Goal: Task Accomplishment & Management: Manage account settings

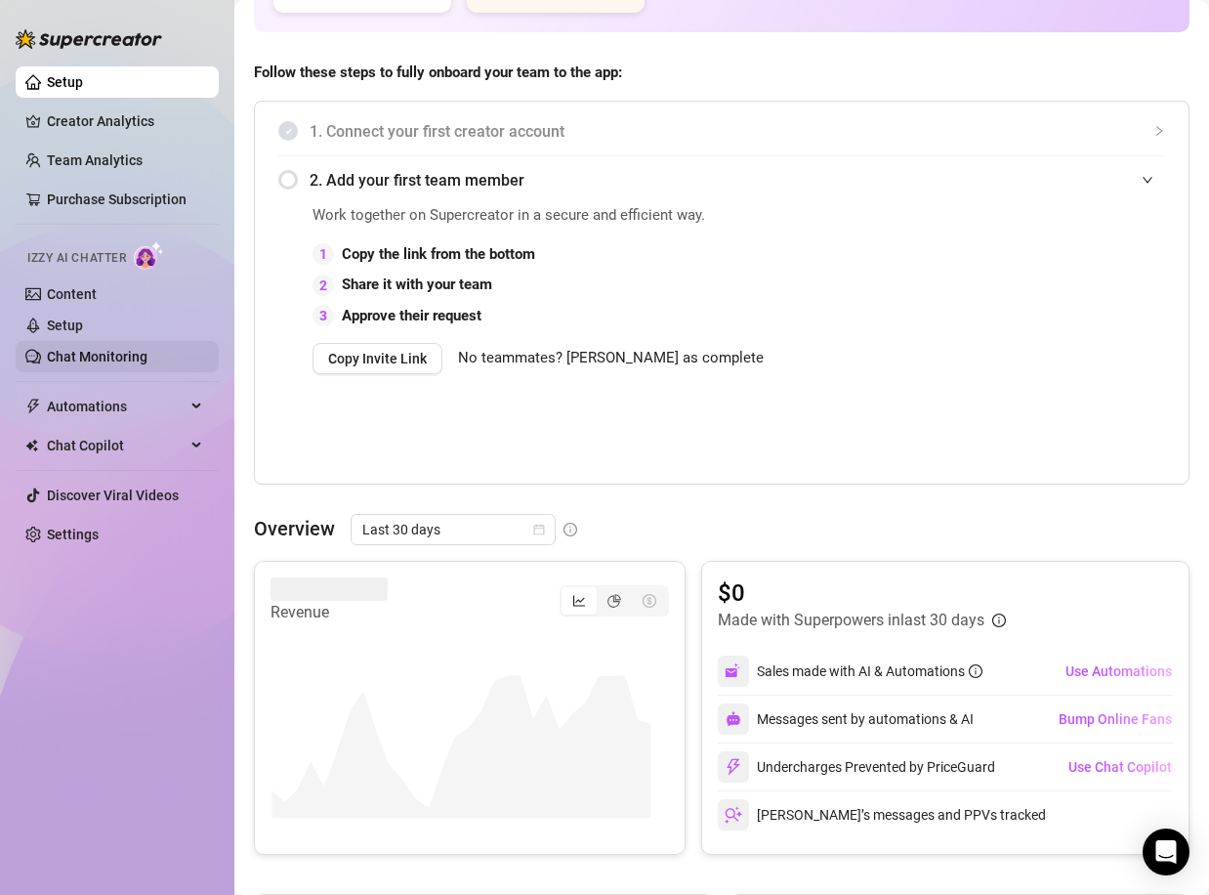
scroll to position [391, 0]
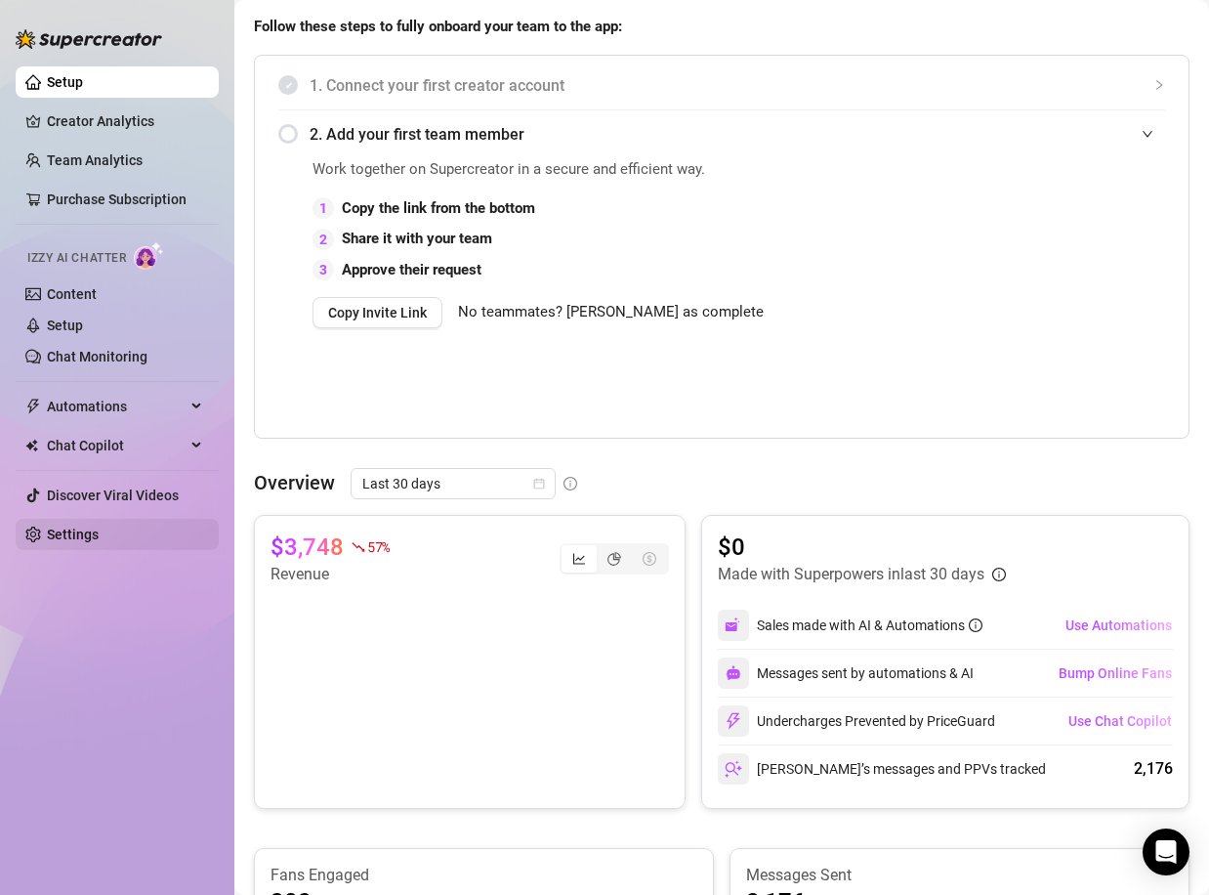
drag, startPoint x: 70, startPoint y: 533, endPoint x: 81, endPoint y: 540, distance: 12.7
click at [70, 534] on link "Settings" at bounding box center [73, 534] width 52 height 16
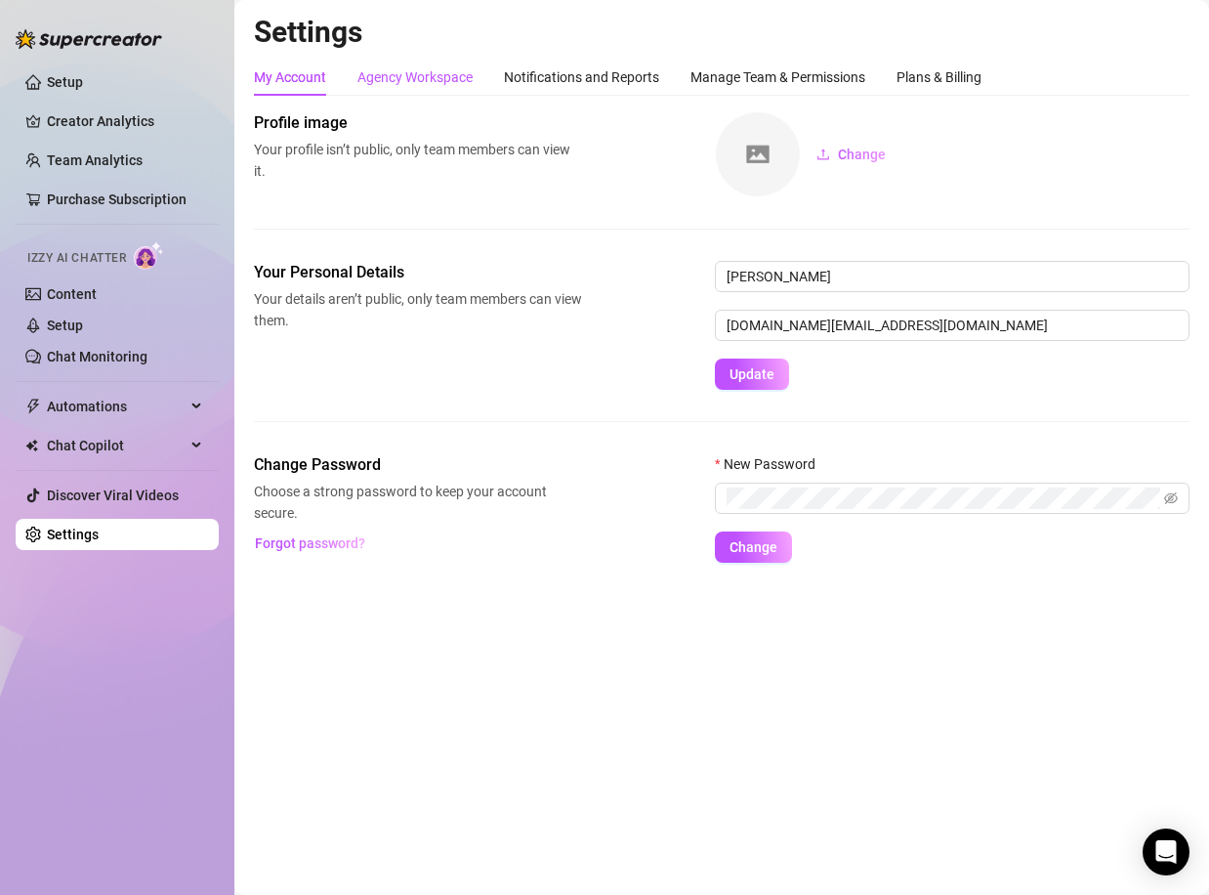
click at [411, 79] on div "Agency Workspace" at bounding box center [414, 76] width 115 height 21
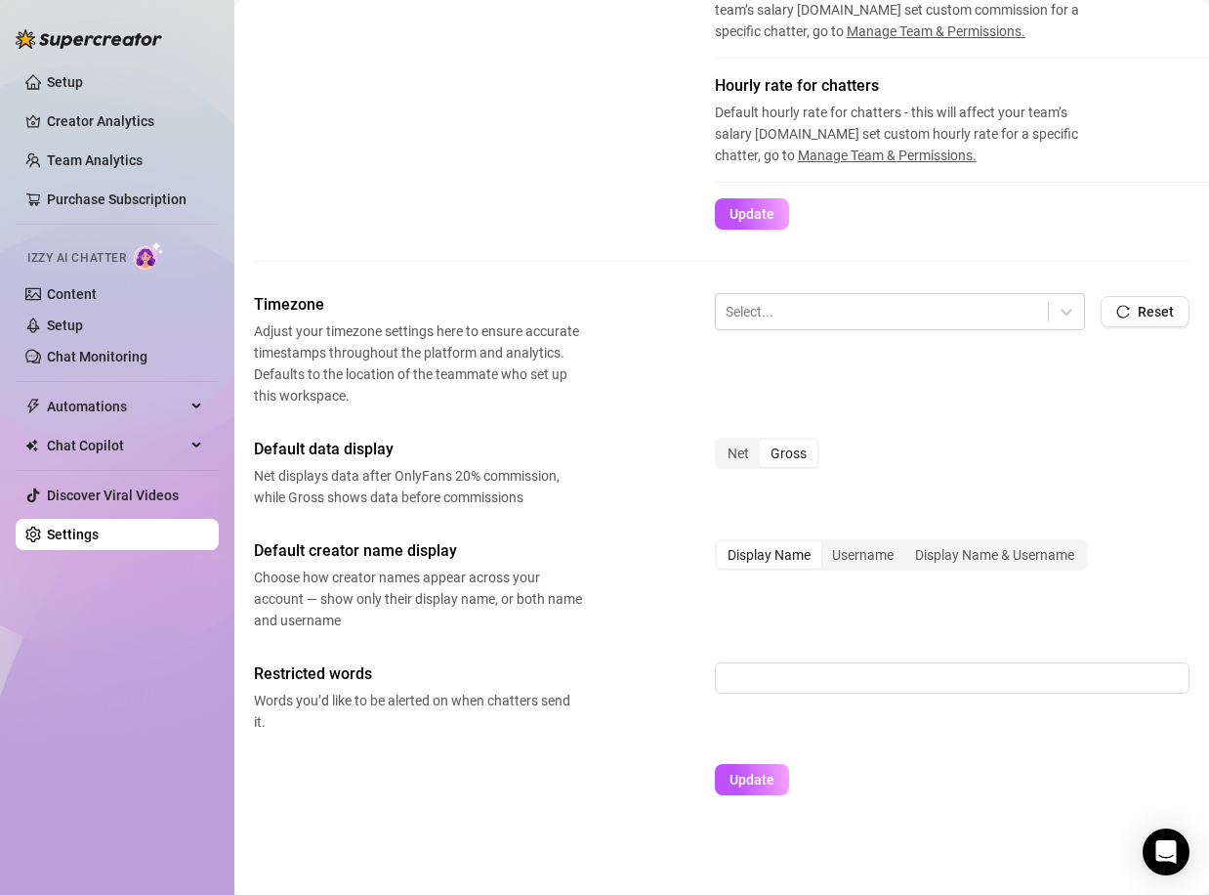
scroll to position [527, 0]
click at [764, 299] on div at bounding box center [882, 311] width 313 height 25
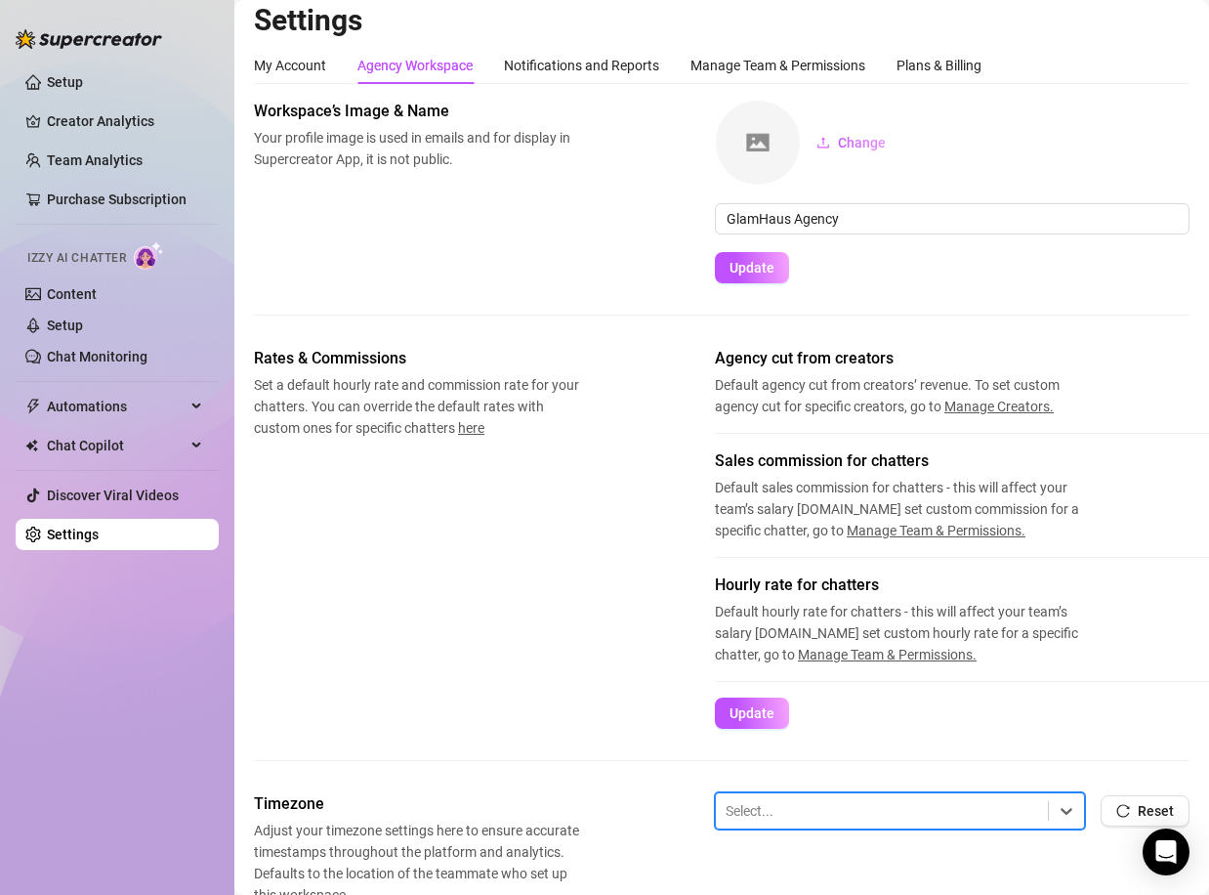
scroll to position [0, 0]
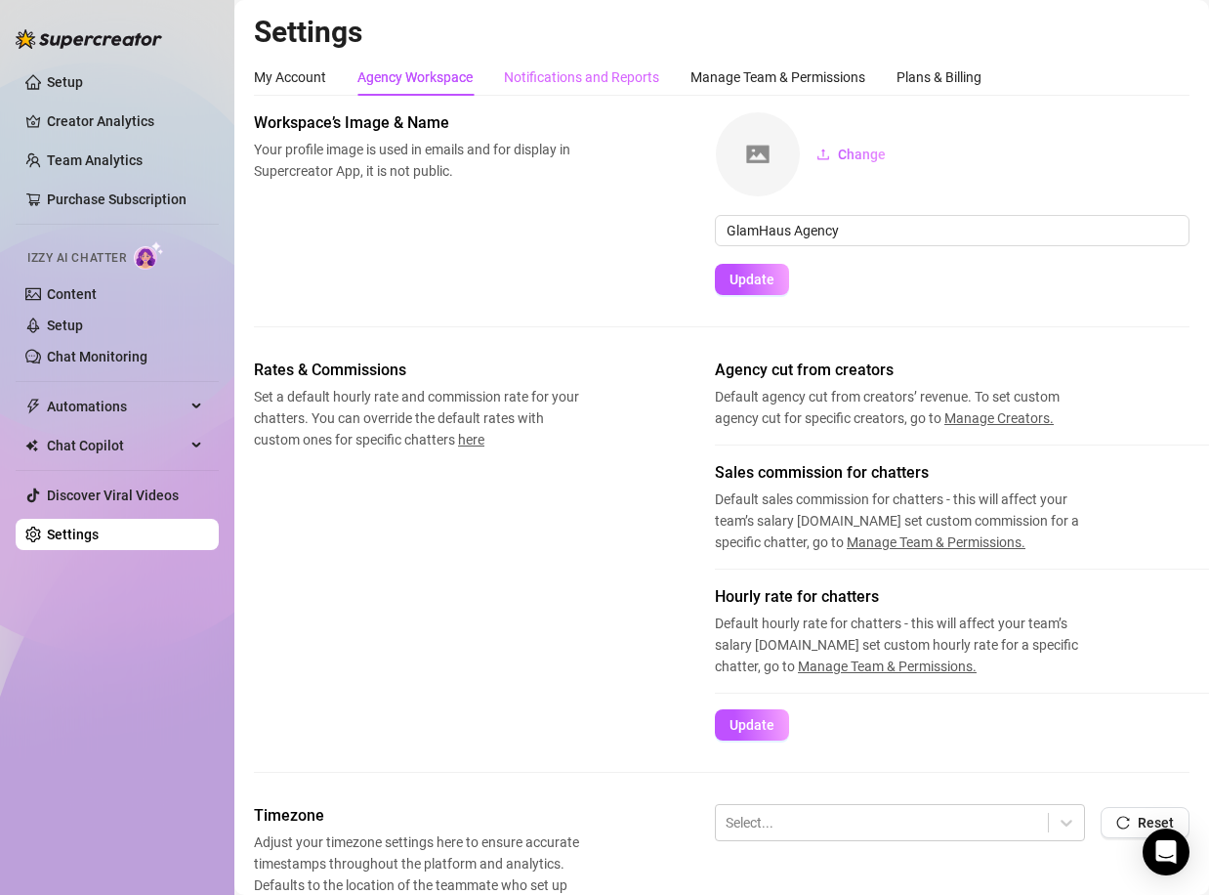
click at [609, 92] on div "Notifications and Reports" at bounding box center [581, 77] width 155 height 37
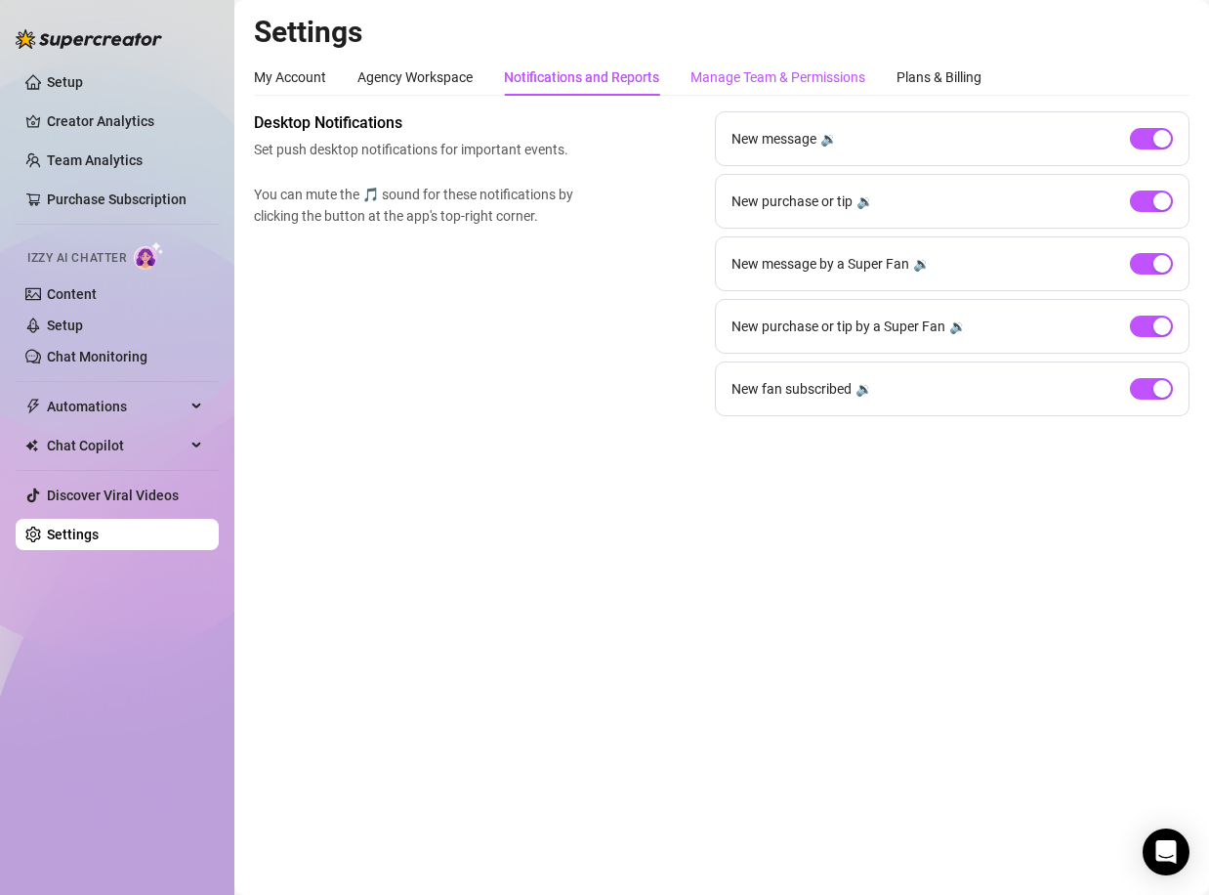
click at [790, 76] on div "Manage Team & Permissions" at bounding box center [778, 76] width 175 height 21
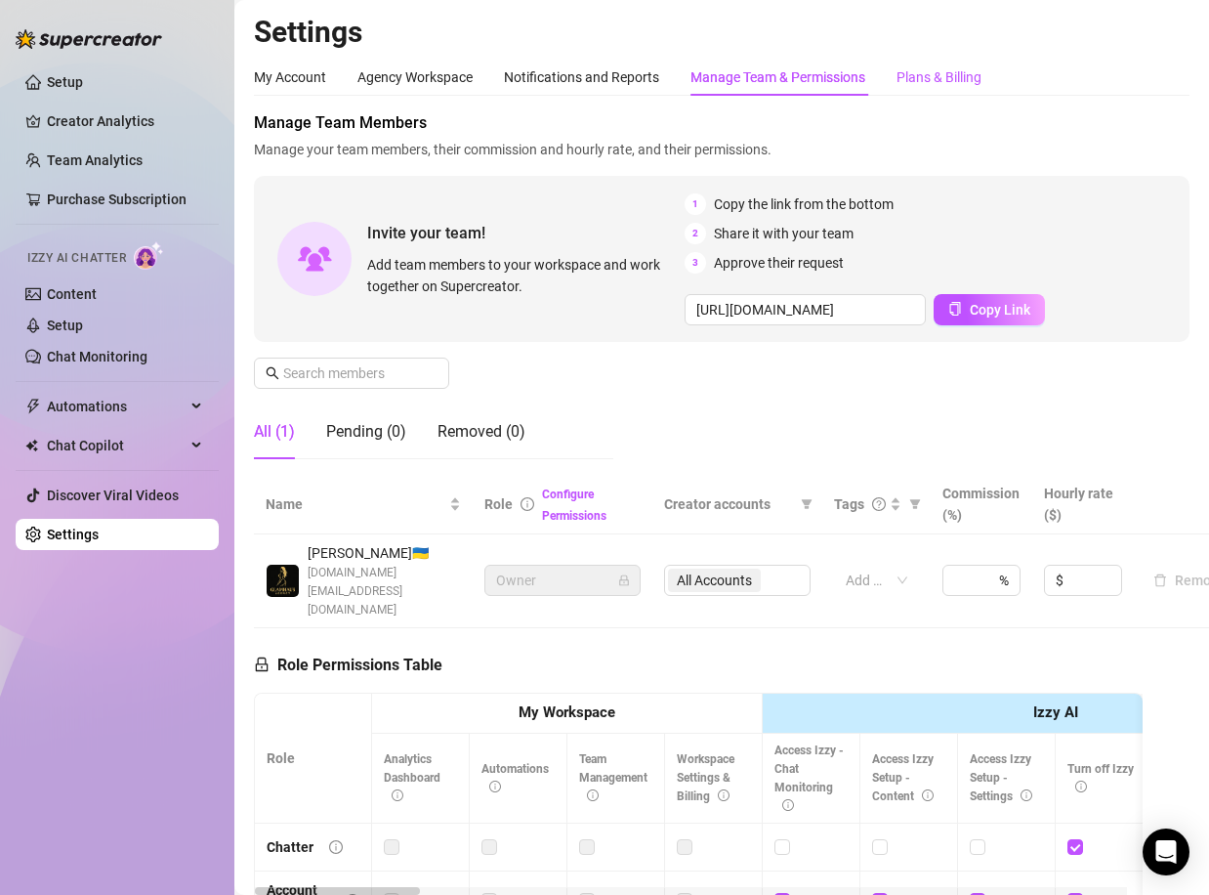
click at [965, 87] on div "Plans & Billing" at bounding box center [939, 76] width 85 height 21
